Goal: Information Seeking & Learning: Learn about a topic

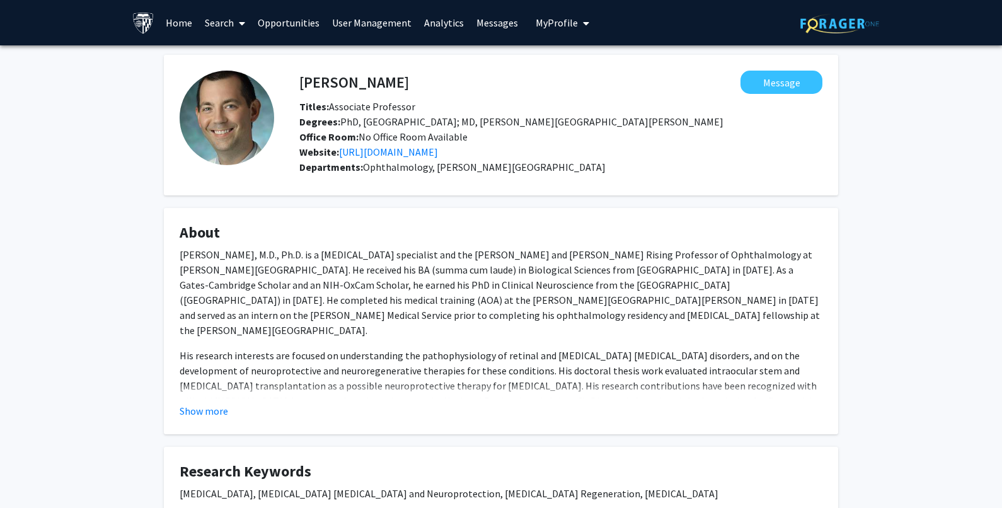
click at [222, 23] on link "Search" at bounding box center [225, 23] width 53 height 44
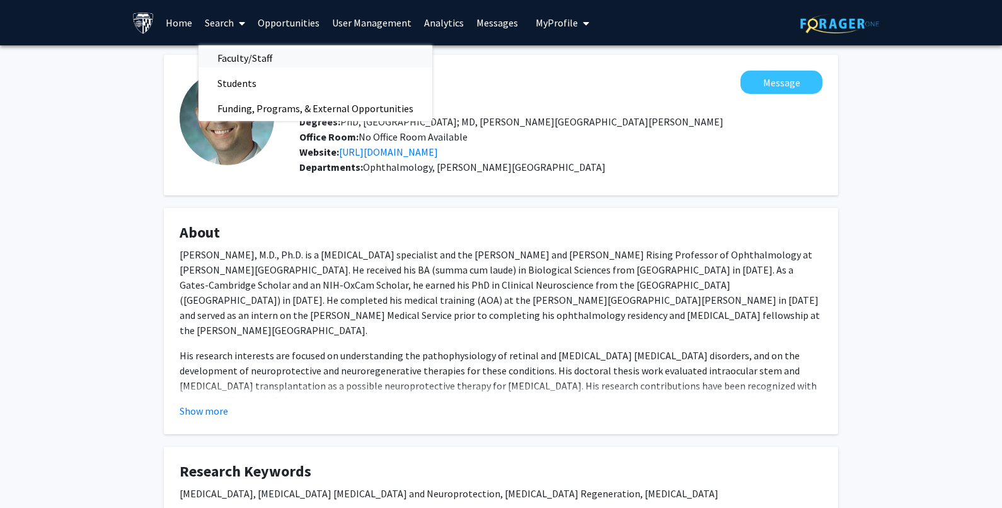
click at [229, 64] on span "Faculty/Staff" at bounding box center [245, 57] width 93 height 25
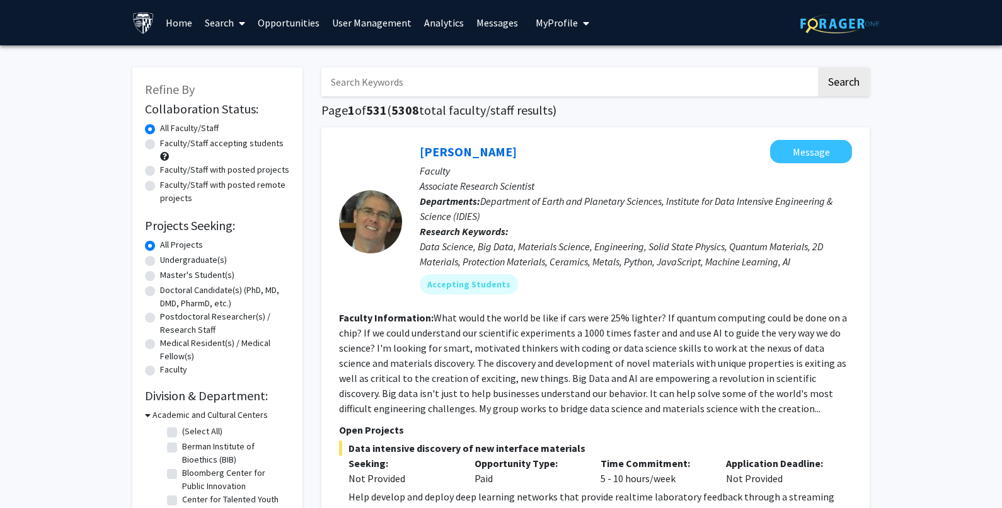
click at [397, 81] on input "Search Keywords" at bounding box center [568, 81] width 495 height 29
click at [818, 67] on button "Search" at bounding box center [844, 81] width 52 height 29
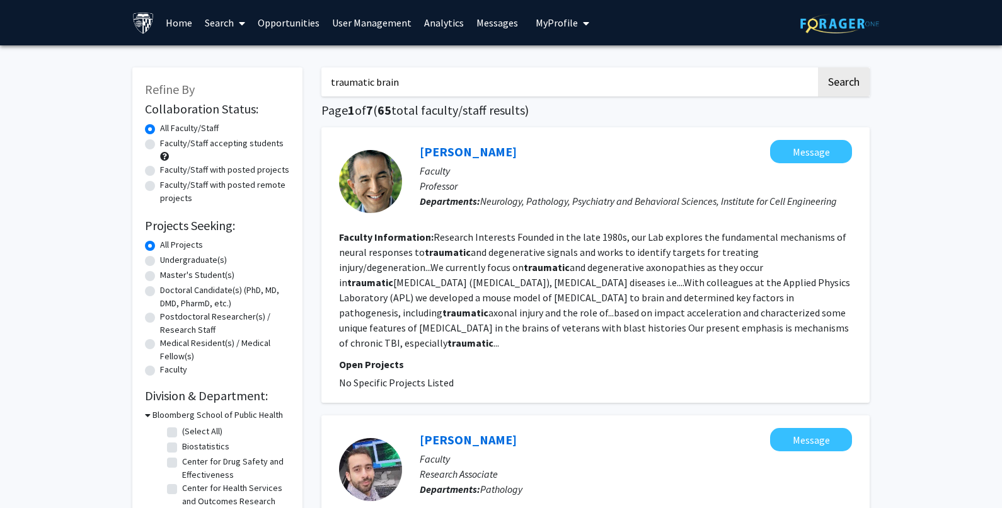
click at [818, 67] on button "Search" at bounding box center [844, 81] width 52 height 29
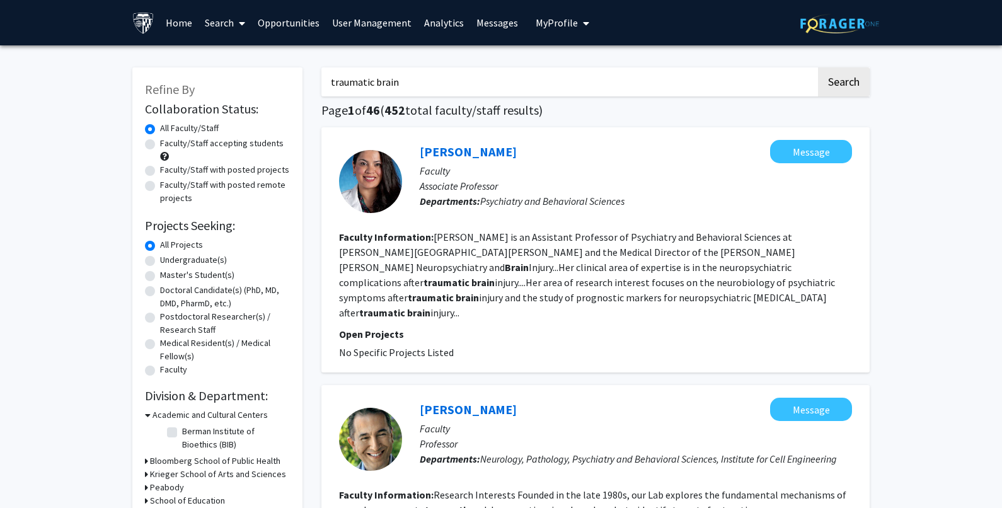
drag, startPoint x: 441, startPoint y: 82, endPoint x: 216, endPoint y: 81, distance: 225.6
type input "durga"
click at [818, 67] on button "Search" at bounding box center [844, 81] width 52 height 29
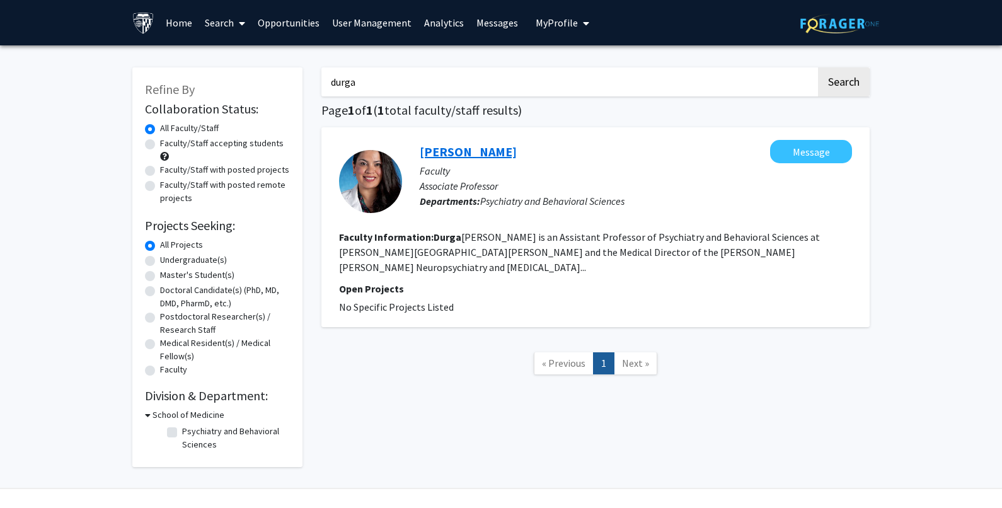
click at [459, 153] on link "[PERSON_NAME]" at bounding box center [468, 152] width 97 height 16
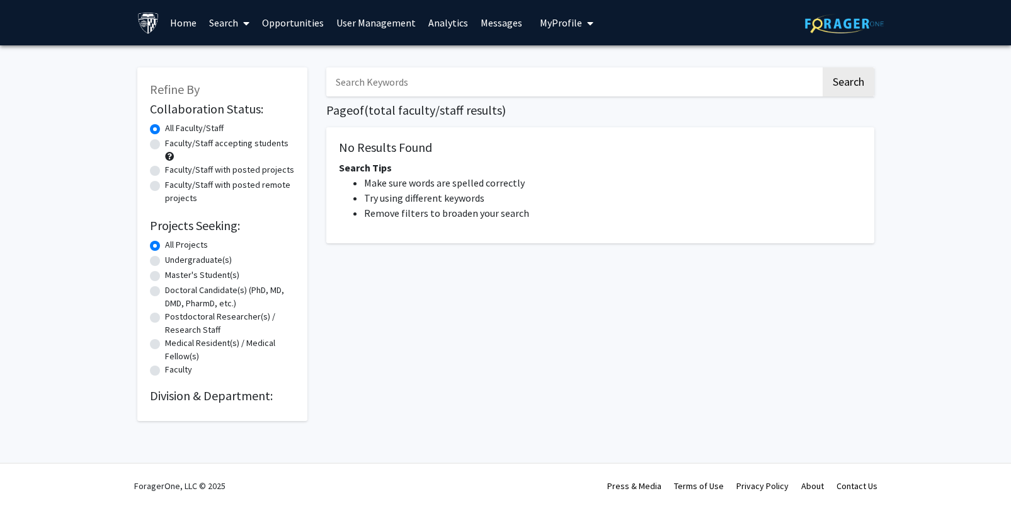
click at [234, 30] on link "Search" at bounding box center [229, 23] width 53 height 44
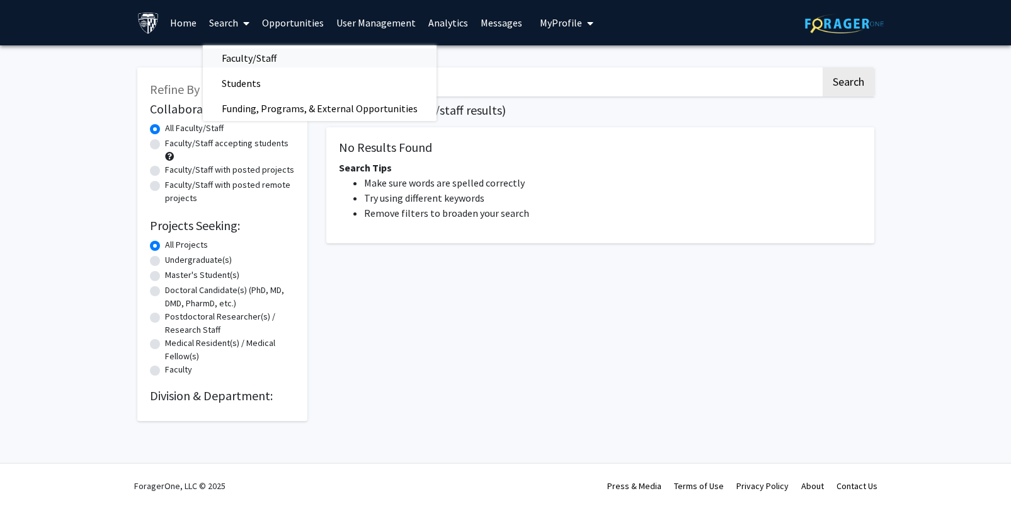
click at [239, 54] on span "Faculty/Staff" at bounding box center [249, 57] width 93 height 25
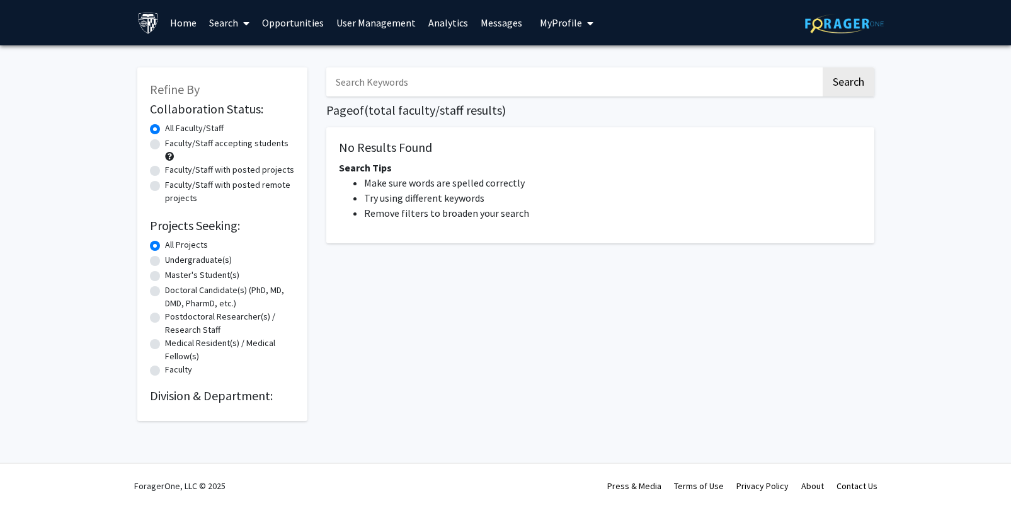
click at [515, 81] on input "Search Keywords" at bounding box center [573, 81] width 495 height 29
click at [823, 67] on button "Search" at bounding box center [849, 81] width 52 height 29
click at [855, 79] on button "Search" at bounding box center [849, 81] width 52 height 29
click at [446, 83] on input "[MEDICAL_DATA] treatment" at bounding box center [573, 81] width 495 height 29
drag, startPoint x: 385, startPoint y: 82, endPoint x: 481, endPoint y: 79, distance: 96.5
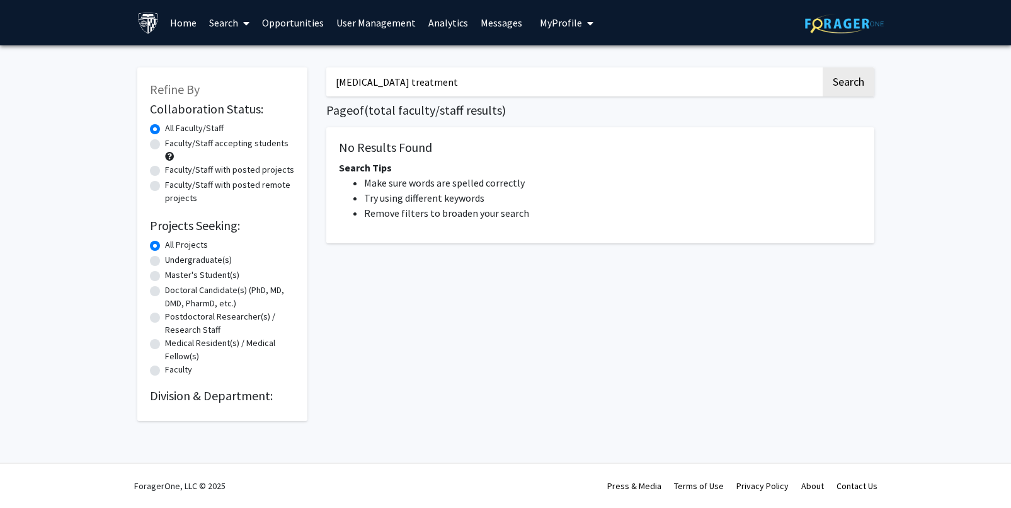
click at [481, 79] on input "[MEDICAL_DATA] treatment" at bounding box center [573, 81] width 495 height 29
type input "[MEDICAL_DATA]"
click at [823, 67] on button "Search" at bounding box center [849, 81] width 52 height 29
click at [217, 16] on link "Search" at bounding box center [229, 23] width 53 height 44
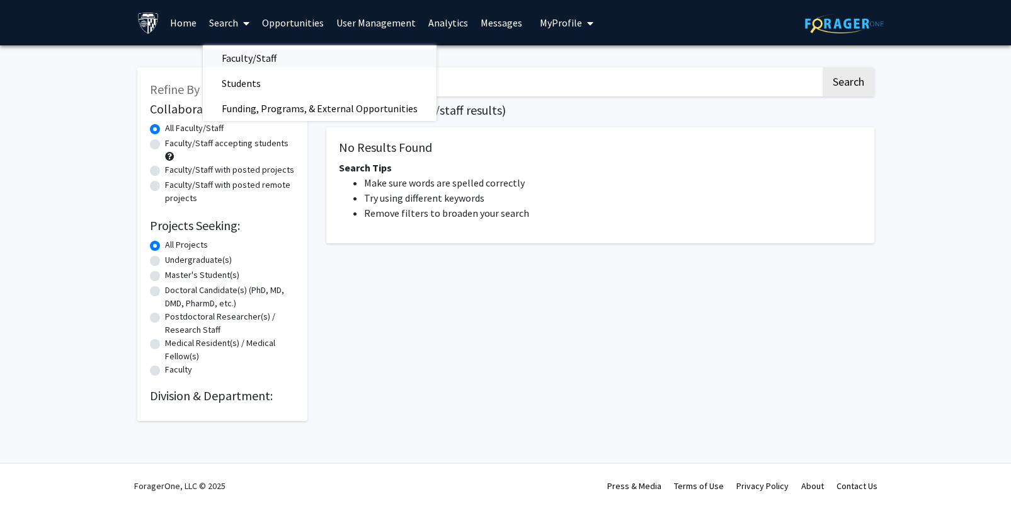
click at [222, 50] on span "Faculty/Staff" at bounding box center [249, 57] width 93 height 25
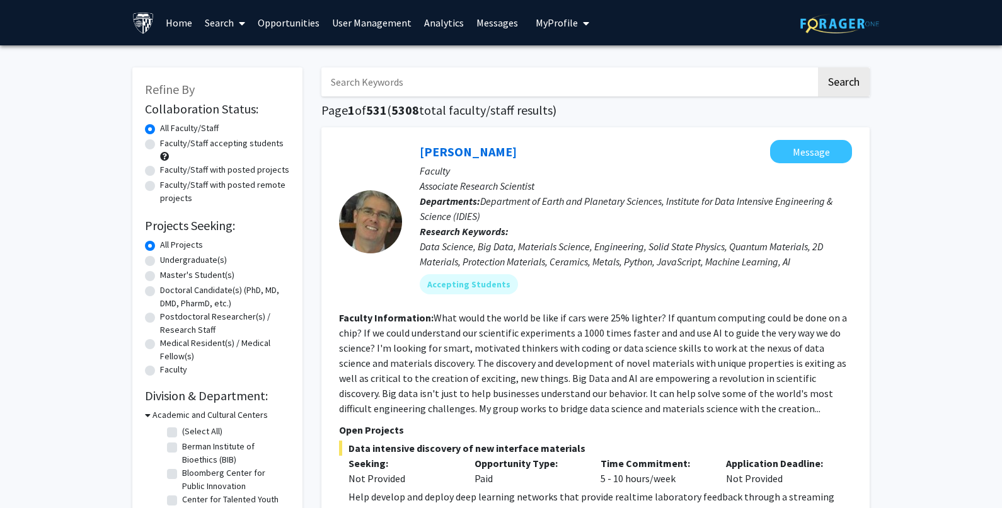
click at [372, 87] on input "Search Keywords" at bounding box center [568, 81] width 495 height 29
type input "[MEDICAL_DATA] treatment"
click at [848, 90] on button "Search" at bounding box center [844, 81] width 52 height 29
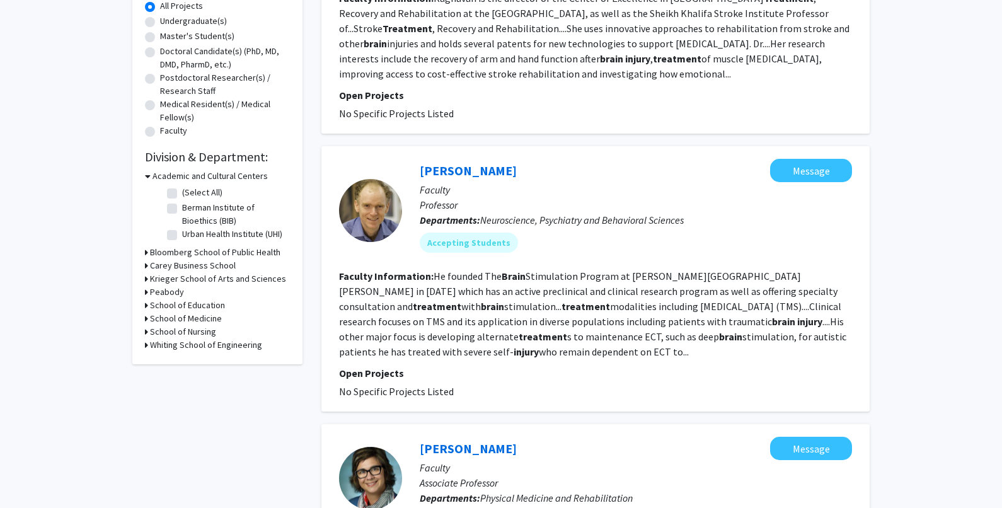
scroll to position [378, 0]
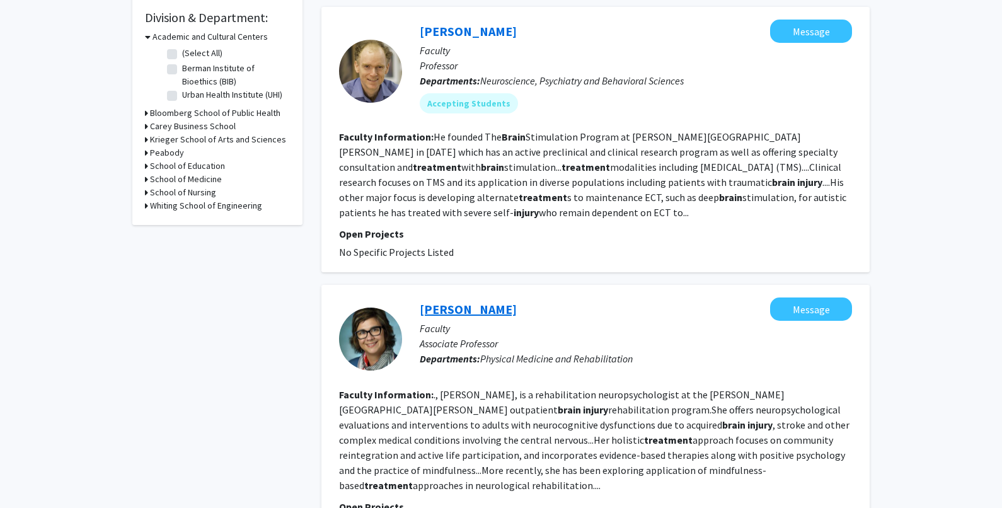
click at [463, 311] on link "[PERSON_NAME]" at bounding box center [468, 309] width 97 height 16
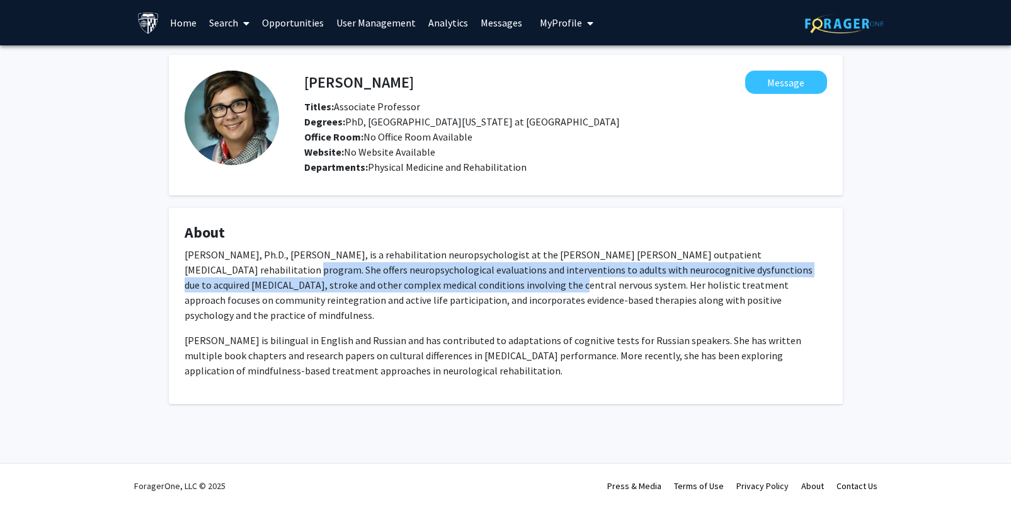
drag, startPoint x: 185, startPoint y: 272, endPoint x: 422, endPoint y: 289, distance: 237.6
click at [422, 289] on p "[PERSON_NAME], Ph.D., [PERSON_NAME], is a rehabilitation neuropsychologist at t…" at bounding box center [506, 285] width 643 height 76
copy p "neuropsychological evaluations and interventions to adults with neurocognitive …"
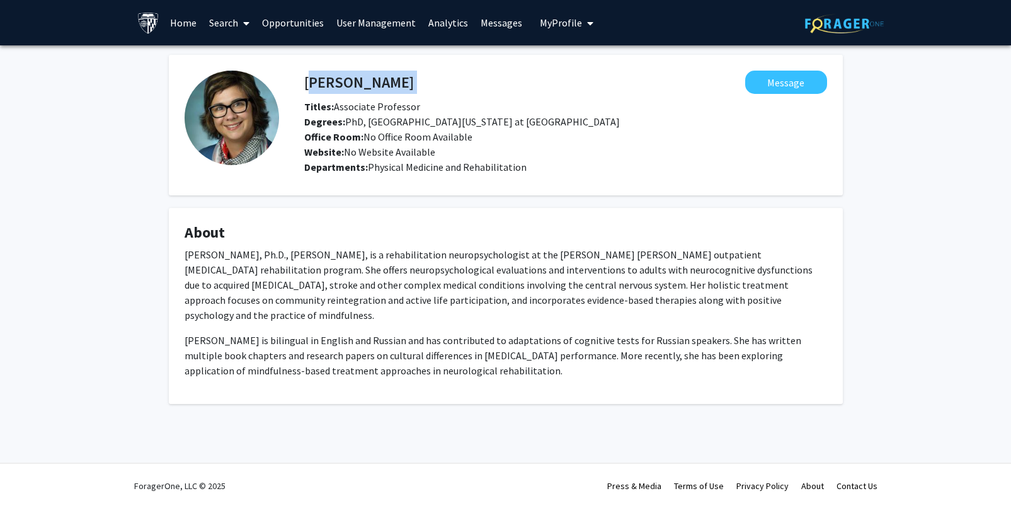
drag, startPoint x: 304, startPoint y: 72, endPoint x: 417, endPoint y: 77, distance: 112.3
click at [417, 77] on div "[PERSON_NAME] Message" at bounding box center [566, 82] width 542 height 23
copy h4 "[PERSON_NAME]"
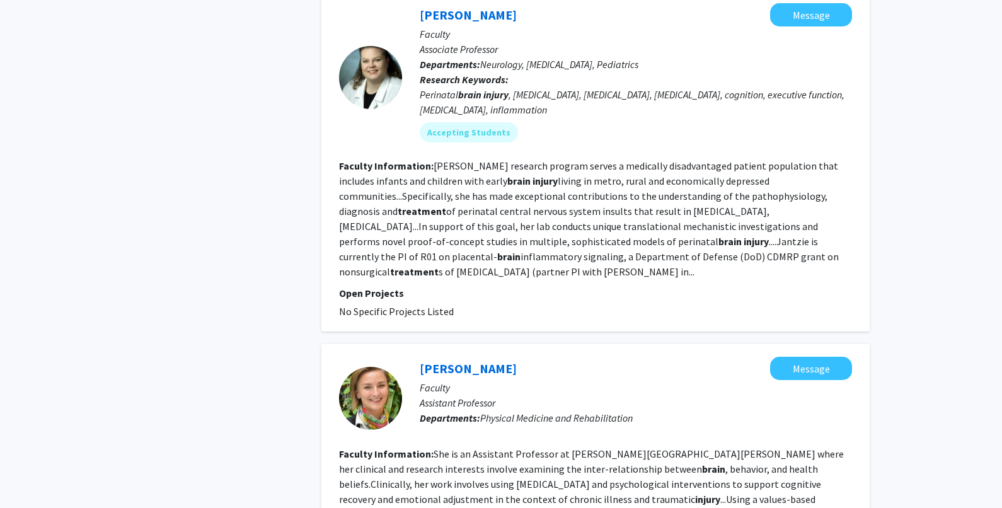
scroll to position [1071, 0]
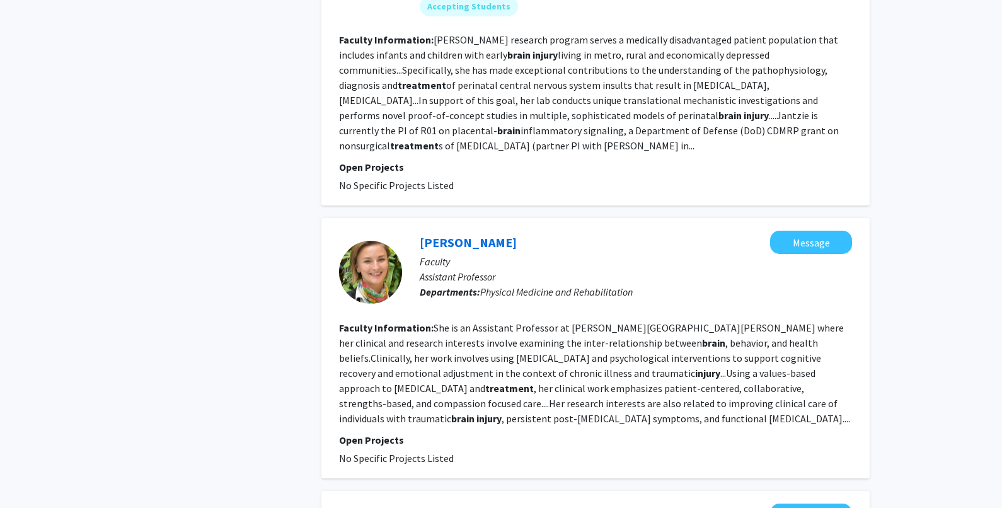
drag, startPoint x: 928, startPoint y: 20, endPoint x: 870, endPoint y: 21, distance: 58.6
click at [928, 20] on div "Refine By Collaboration Status: Collaboration Status All Faculty/Staff Collabor…" at bounding box center [501, 396] width 1002 height 2844
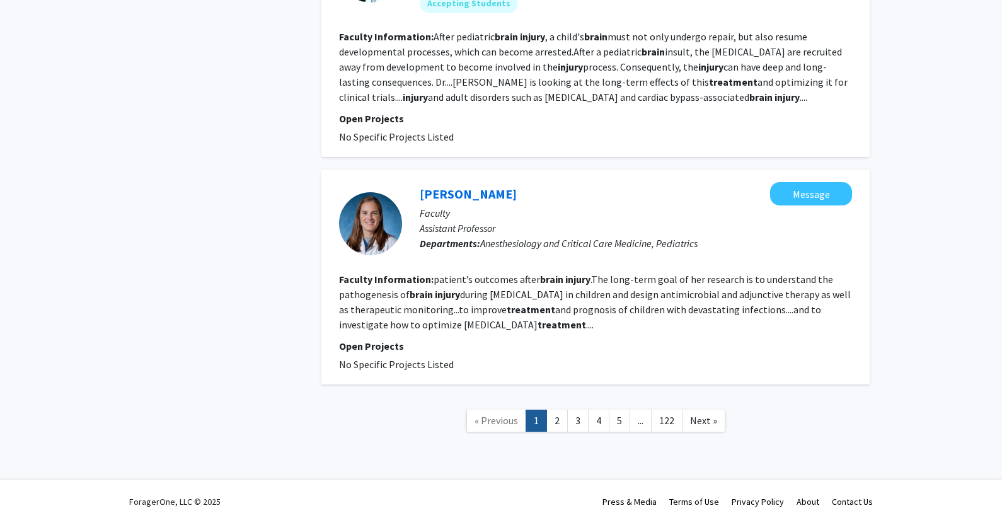
scroll to position [2404, 0]
click at [550, 409] on link "2" at bounding box center [556, 420] width 21 height 22
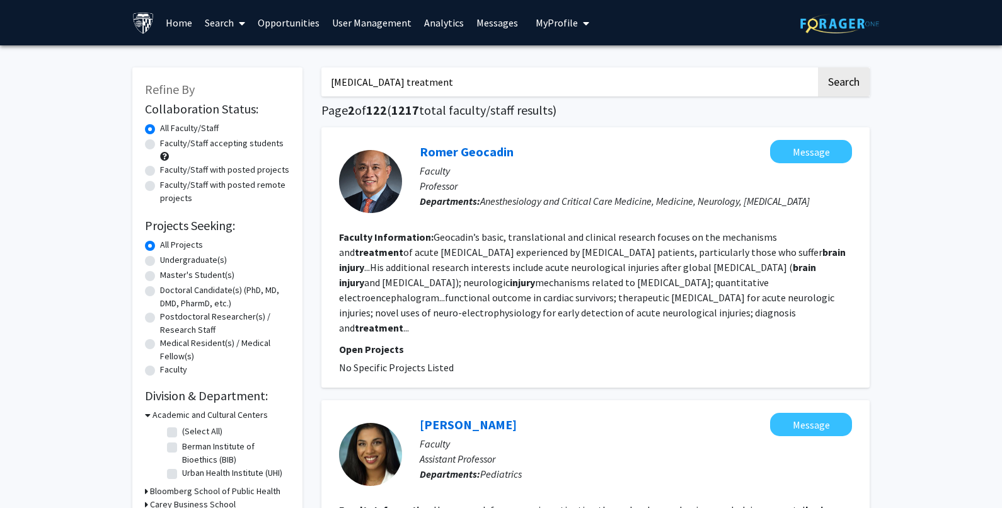
click at [247, 144] on label "Faculty/Staff accepting students" at bounding box center [222, 143] width 124 height 13
click at [168, 144] on input "Faculty/Staff accepting students" at bounding box center [164, 141] width 8 height 8
radio input "true"
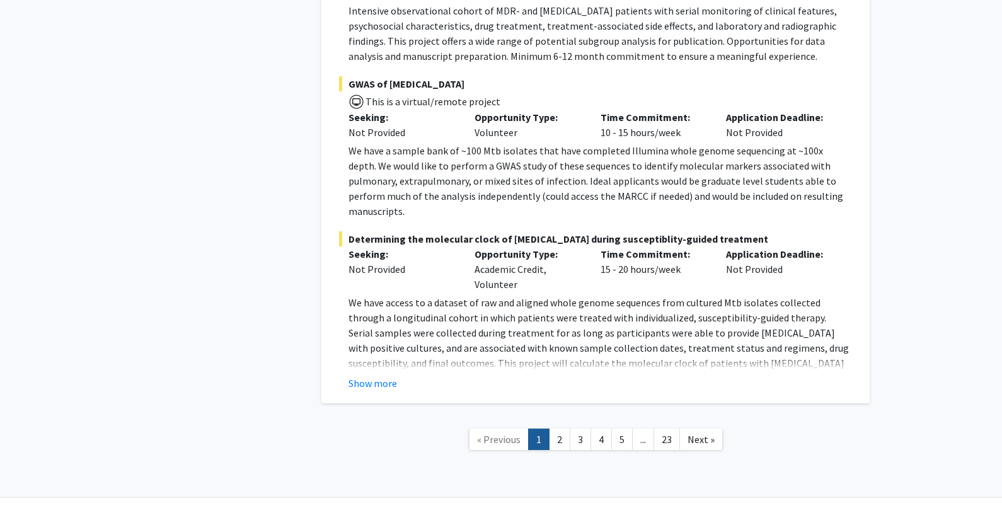
scroll to position [3120, 0]
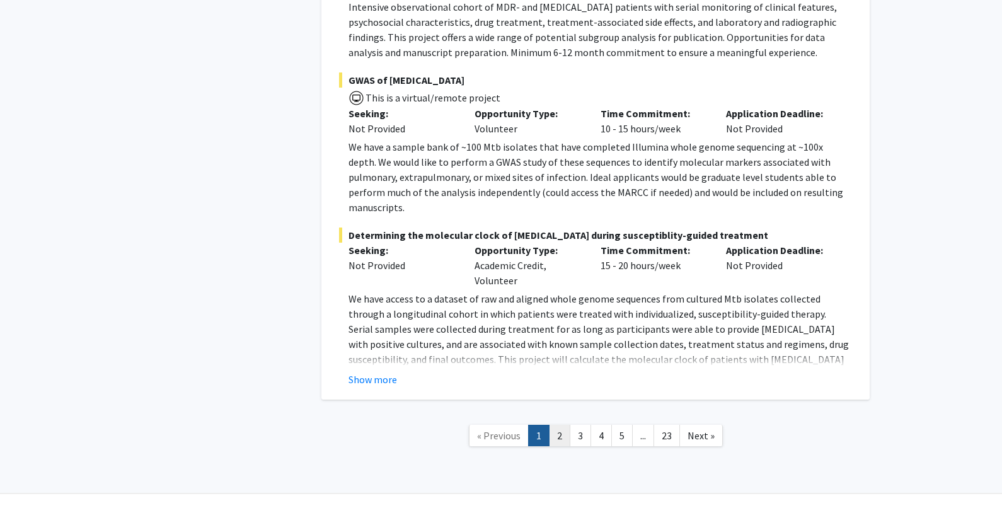
click at [560, 425] on link "2" at bounding box center [559, 436] width 21 height 22
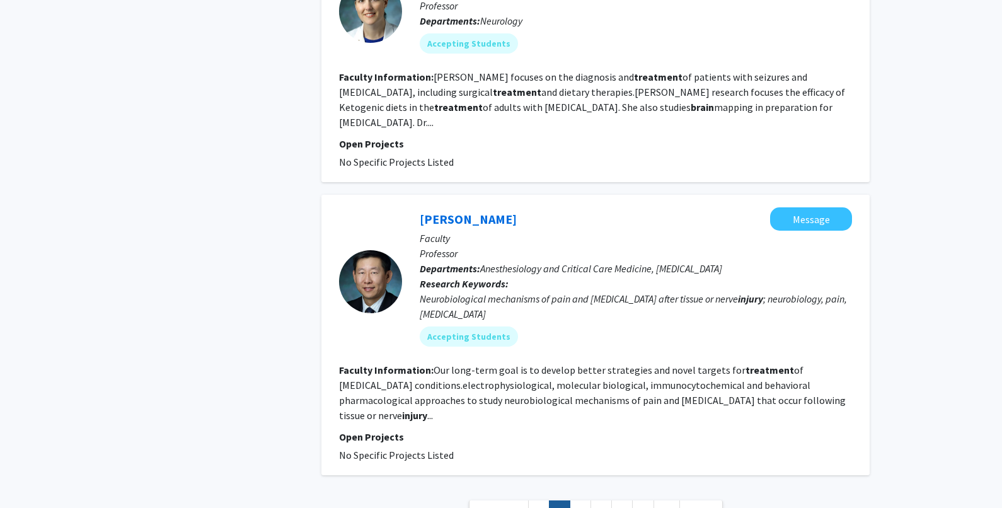
scroll to position [2774, 0]
click at [575, 500] on link "3" at bounding box center [580, 511] width 21 height 22
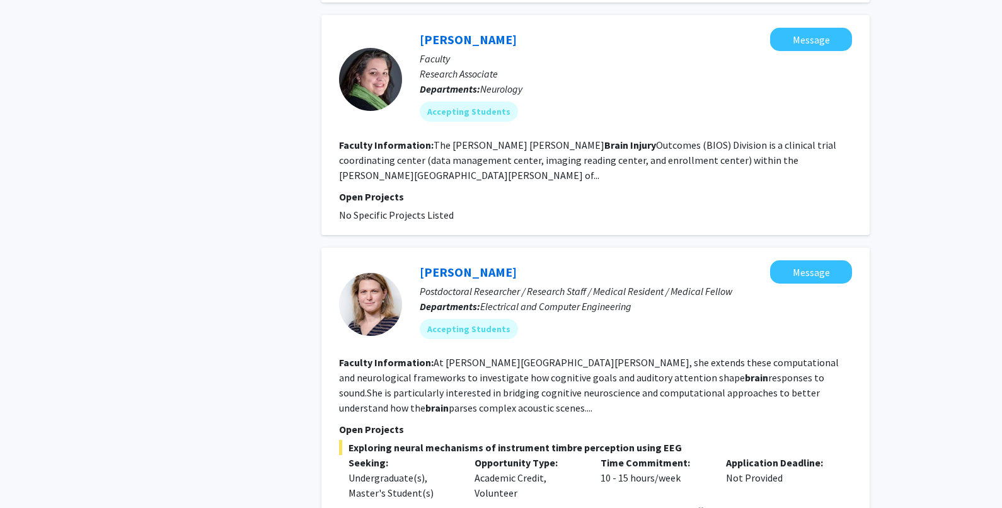
scroll to position [2521, 0]
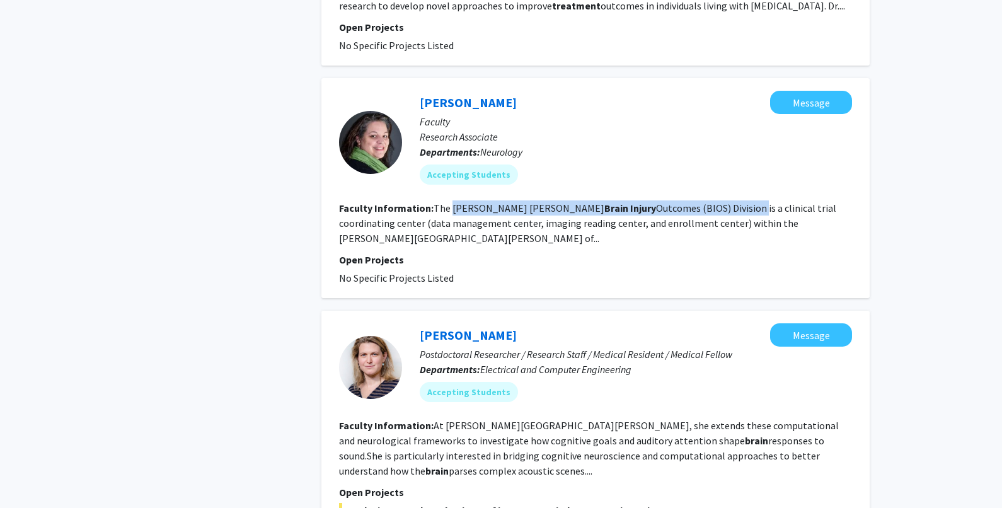
drag, startPoint x: 451, startPoint y: 193, endPoint x: 675, endPoint y: 186, distance: 223.8
click at [675, 200] on section "Faculty Information: The [PERSON_NAME] [PERSON_NAME] [MEDICAL_DATA] Outcomes (B…" at bounding box center [595, 222] width 513 height 45
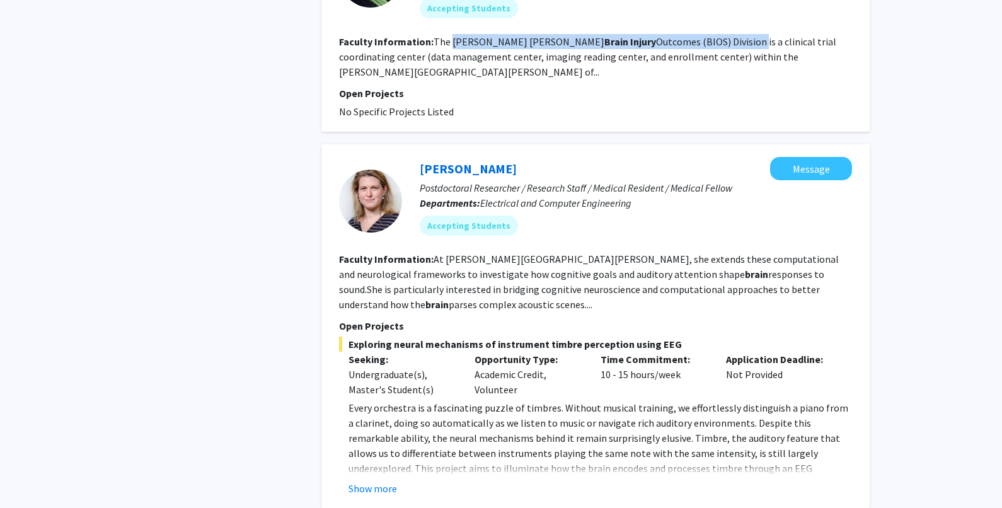
scroll to position [2710, 0]
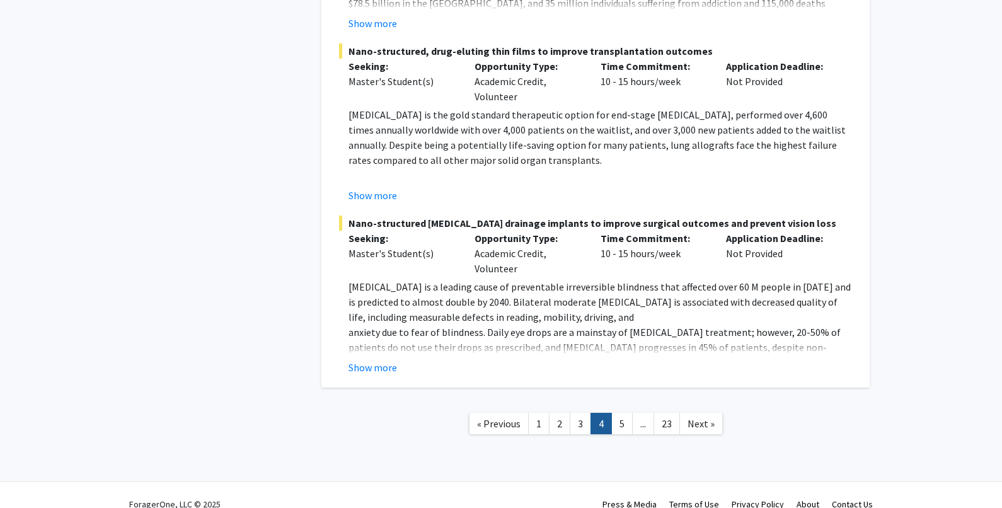
scroll to position [3048, 0]
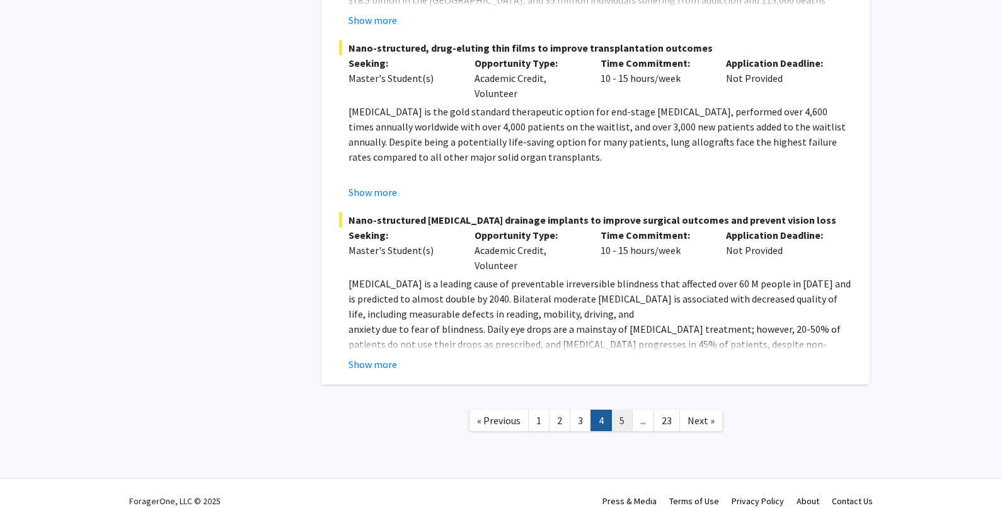
click at [628, 411] on link "5" at bounding box center [621, 421] width 21 height 22
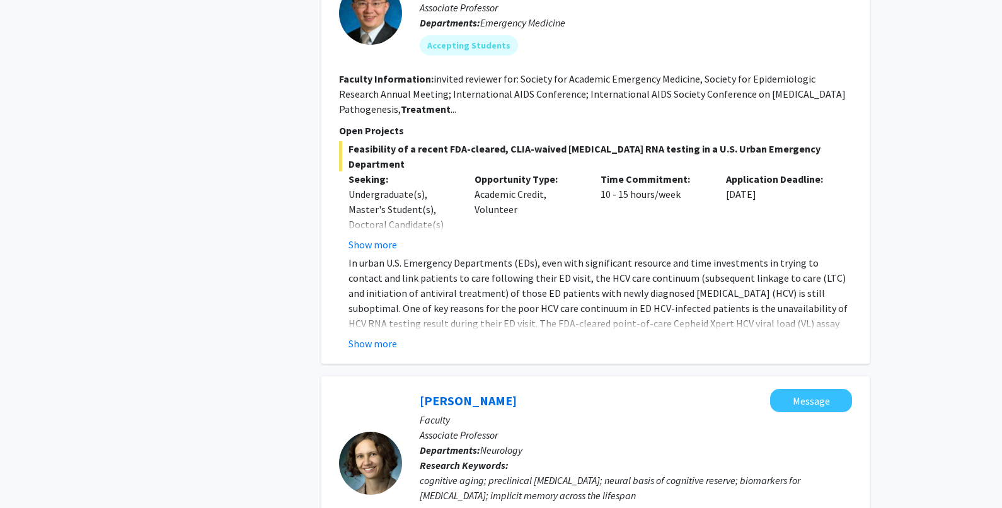
scroll to position [1008, 0]
